Goal: Task Accomplishment & Management: Use online tool/utility

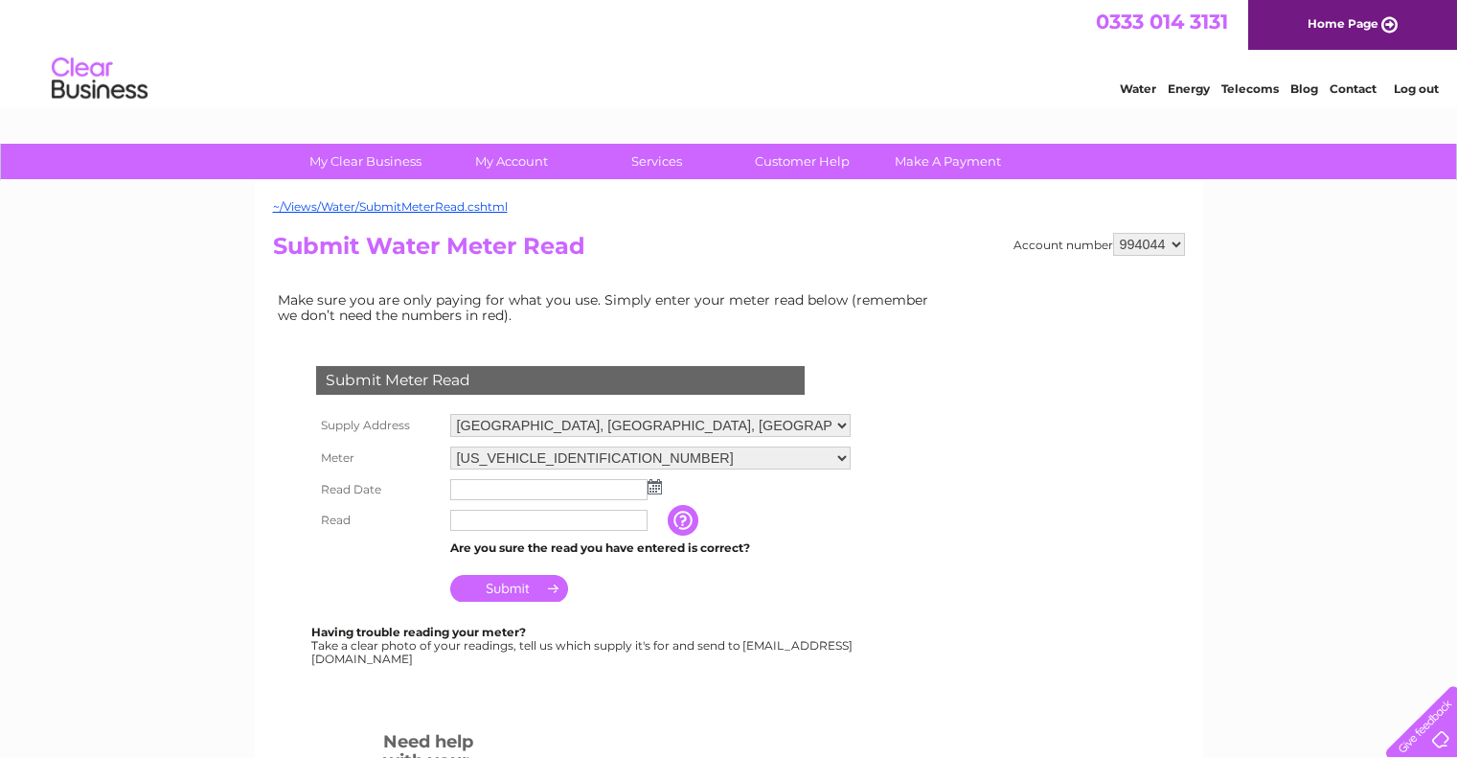
click at [511, 493] on input "text" at bounding box center [548, 489] width 197 height 21
click at [652, 490] on img at bounding box center [657, 487] width 14 height 15
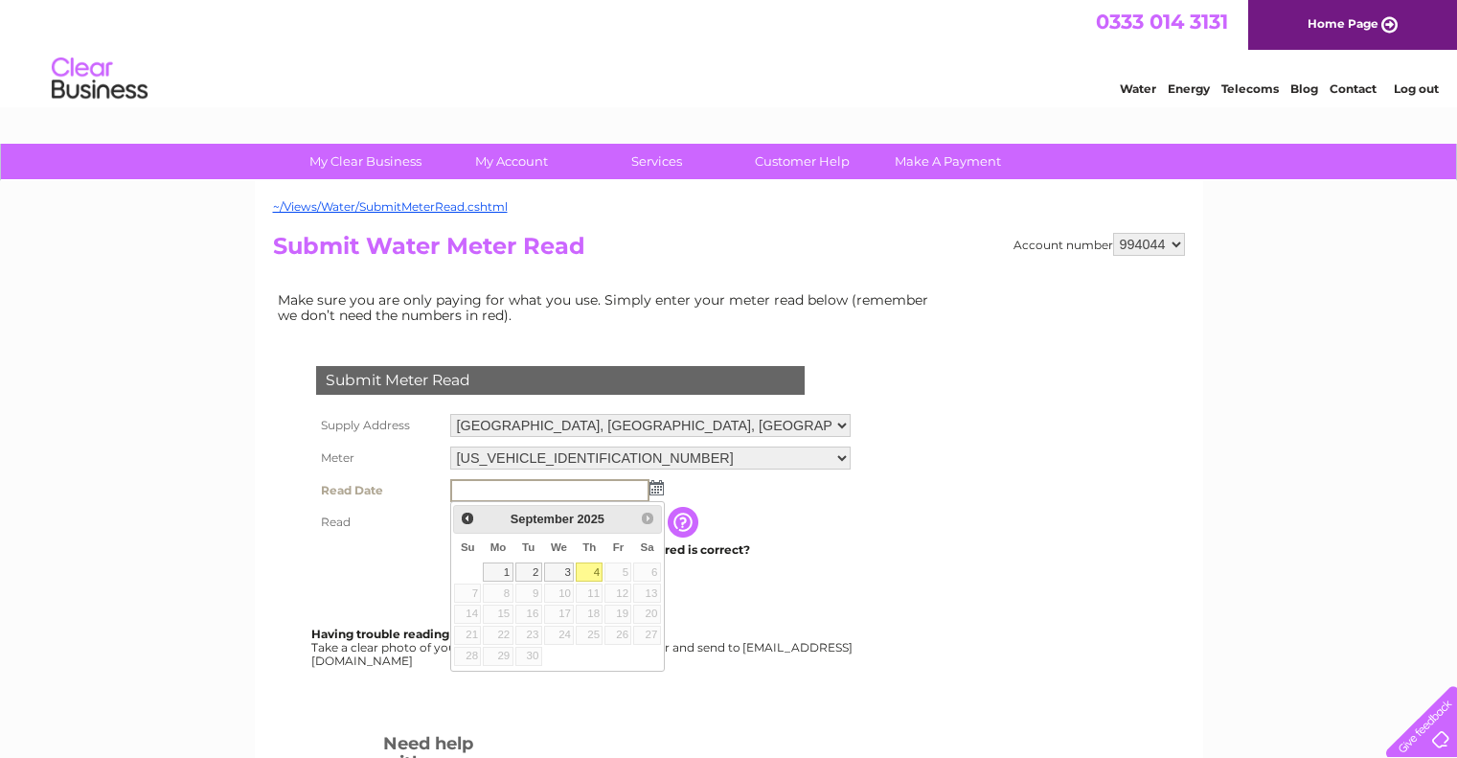
click at [592, 570] on link "4" at bounding box center [589, 571] width 27 height 19
type input "[DATE]"
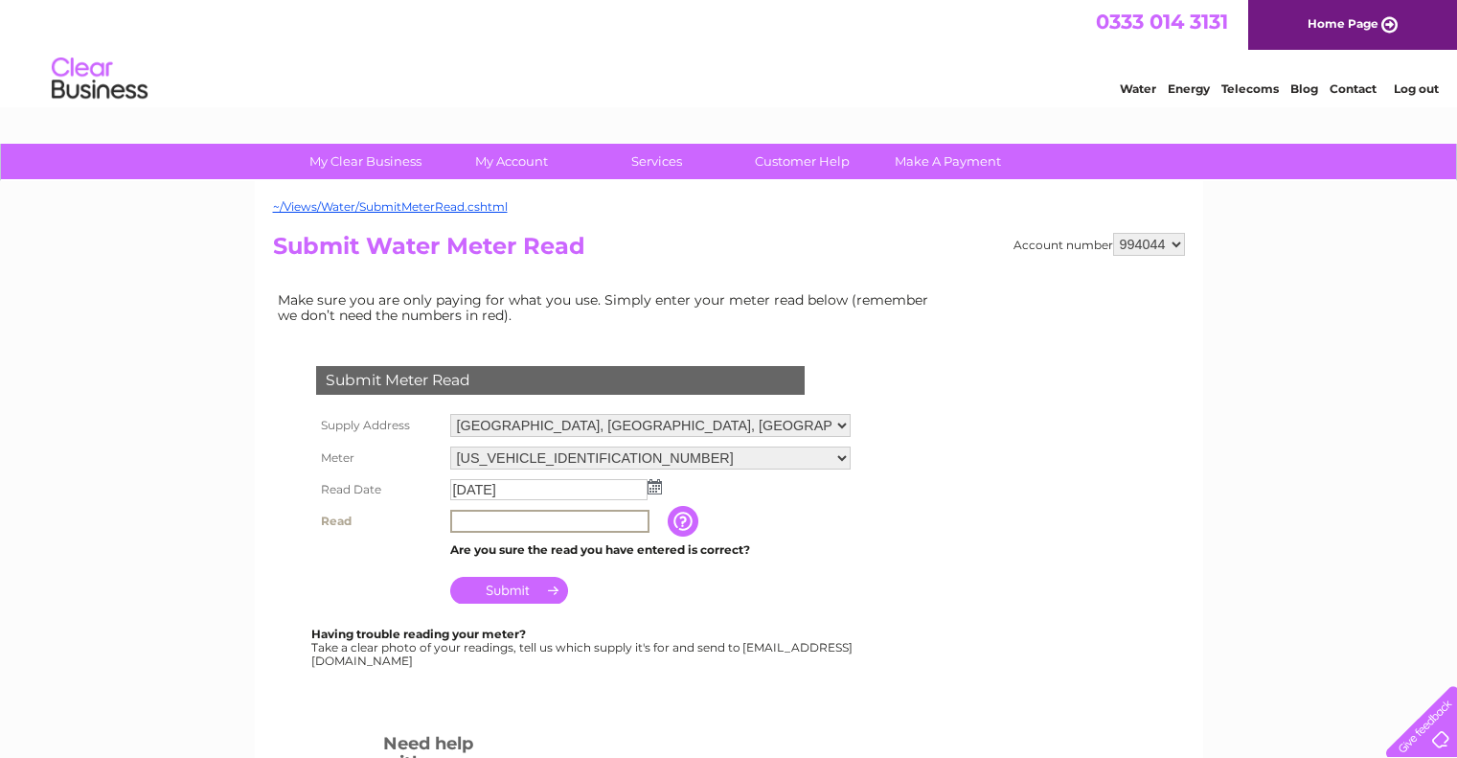
click at [583, 524] on input "text" at bounding box center [549, 521] width 199 height 23
type input "7001"
click at [512, 589] on input "Submit" at bounding box center [509, 588] width 118 height 27
